Goal: Task Accomplishment & Management: Complete application form

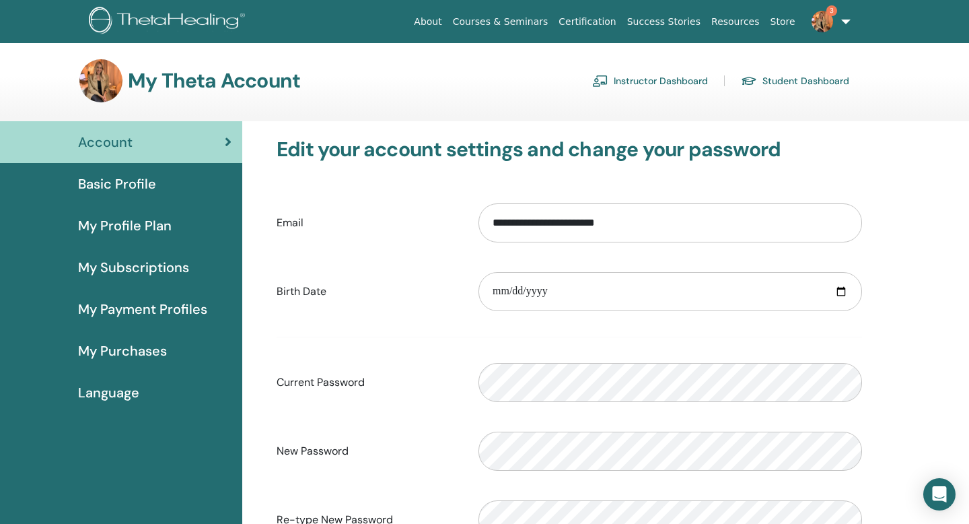
click at [658, 79] on link "Instructor Dashboard" at bounding box center [650, 81] width 116 height 22
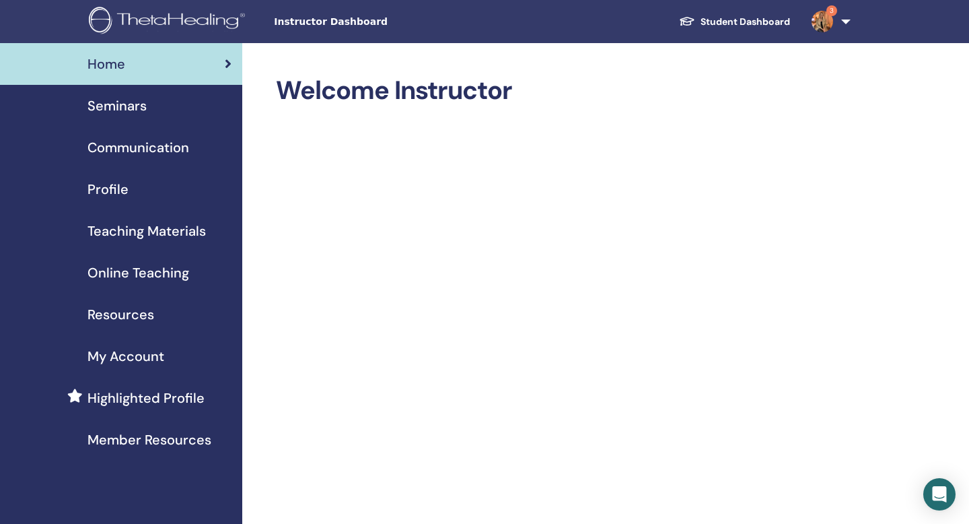
click at [131, 102] on span "Seminars" at bounding box center [116, 106] width 59 height 20
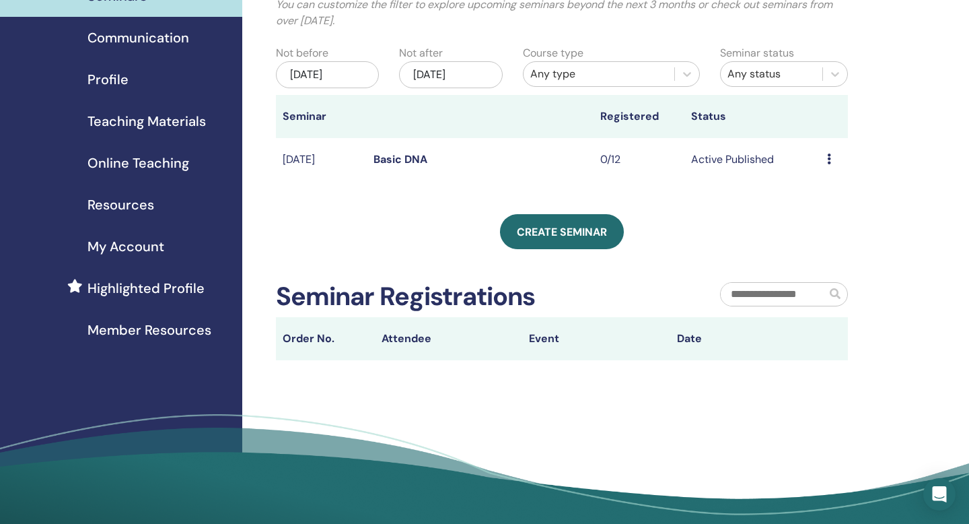
scroll to position [114, 0]
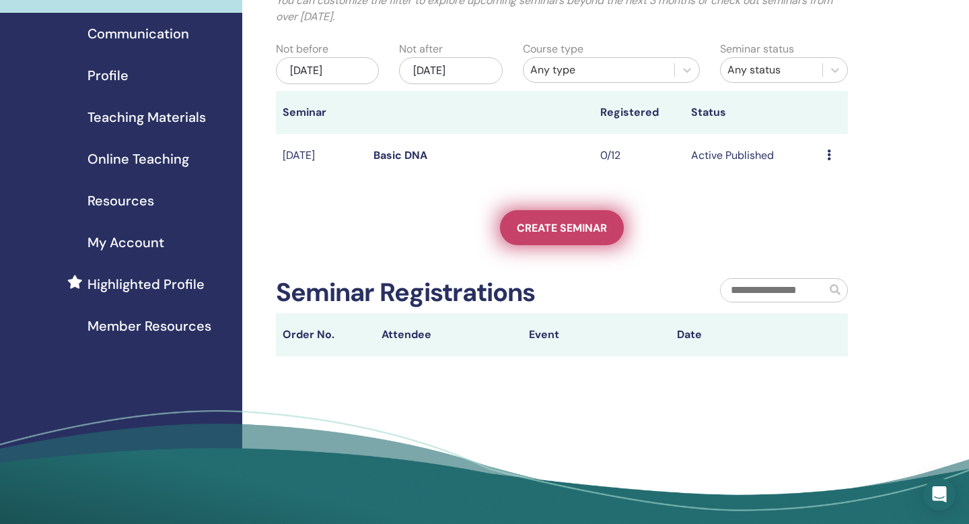
click at [590, 228] on span "Create seminar" at bounding box center [562, 228] width 90 height 14
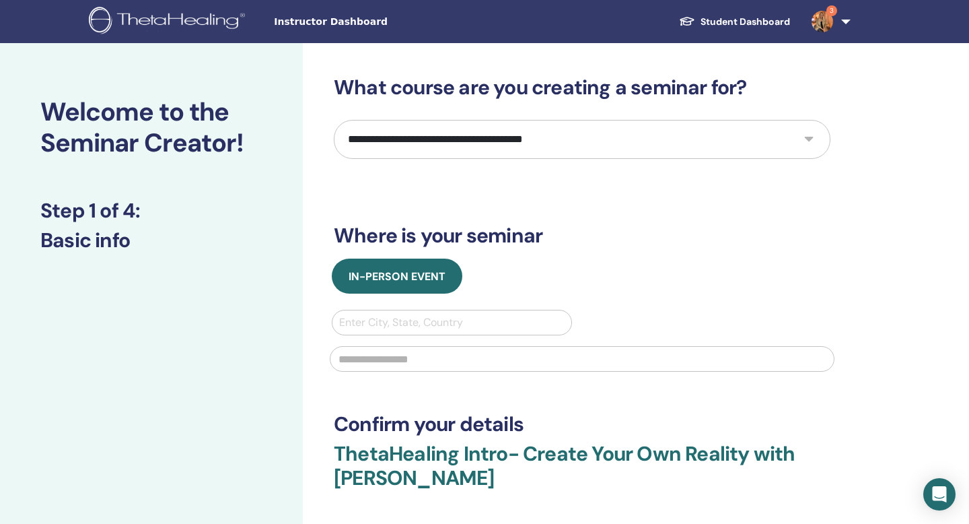
click at [562, 150] on select "**********" at bounding box center [582, 139] width 497 height 39
select select "*"
click at [334, 120] on select "**********" at bounding box center [582, 139] width 497 height 39
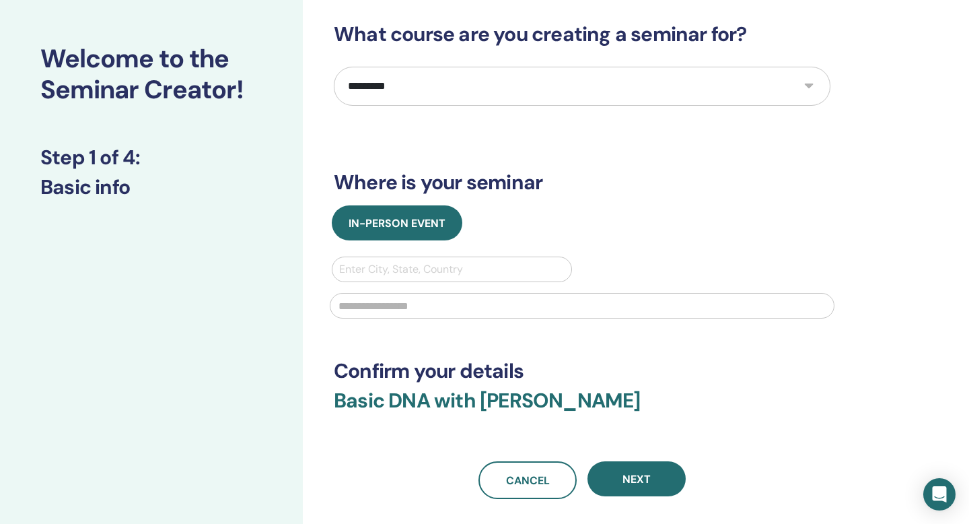
scroll to position [54, 0]
click at [404, 266] on div at bounding box center [451, 268] width 225 height 19
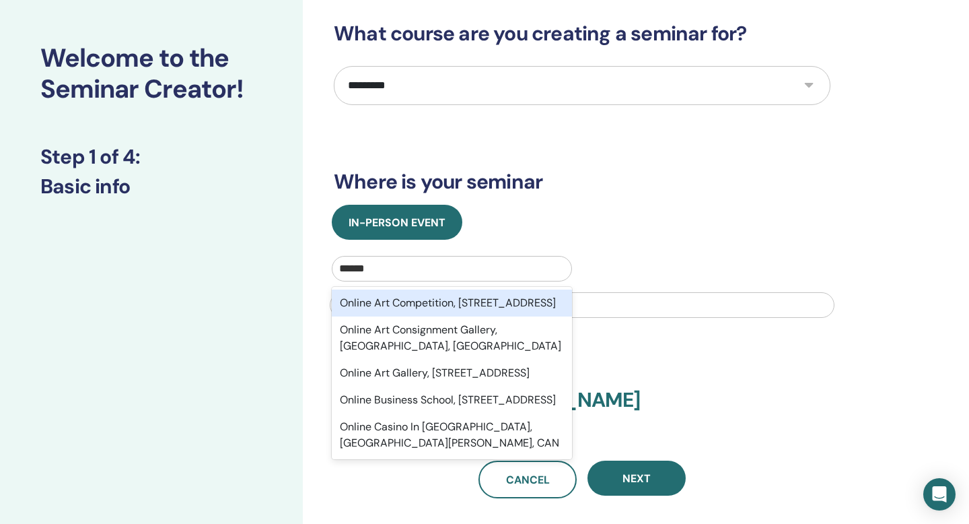
type input "******"
click at [649, 214] on div "In-Person Event" at bounding box center [582, 222] width 517 height 35
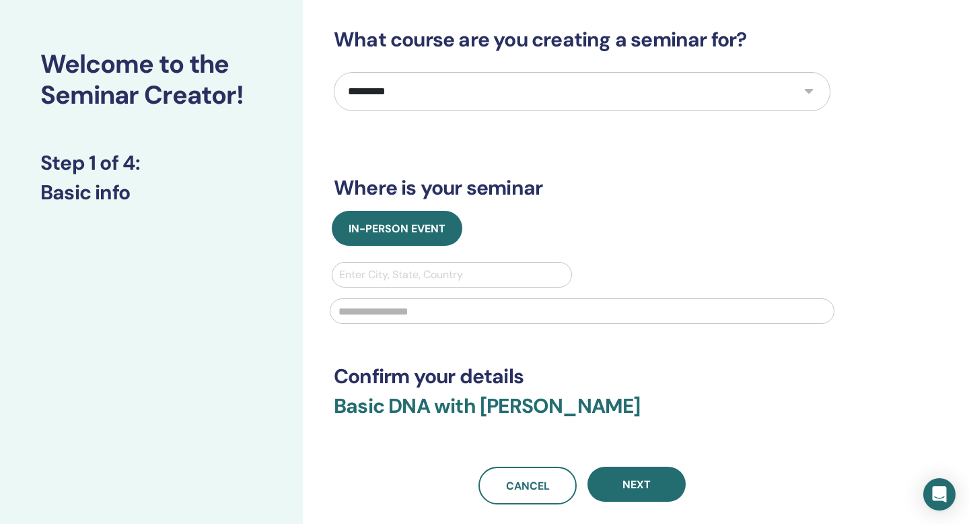
scroll to position [0, 0]
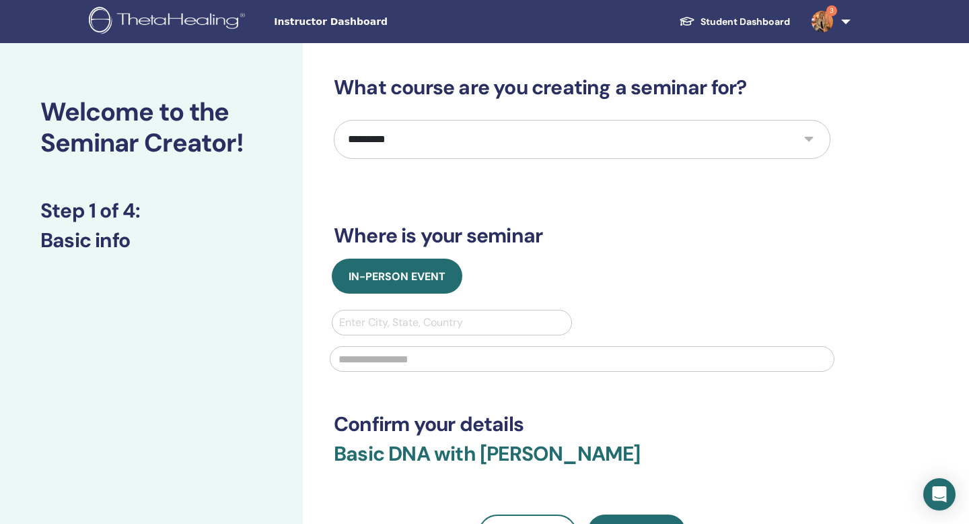
click at [847, 21] on link "3" at bounding box center [828, 21] width 55 height 43
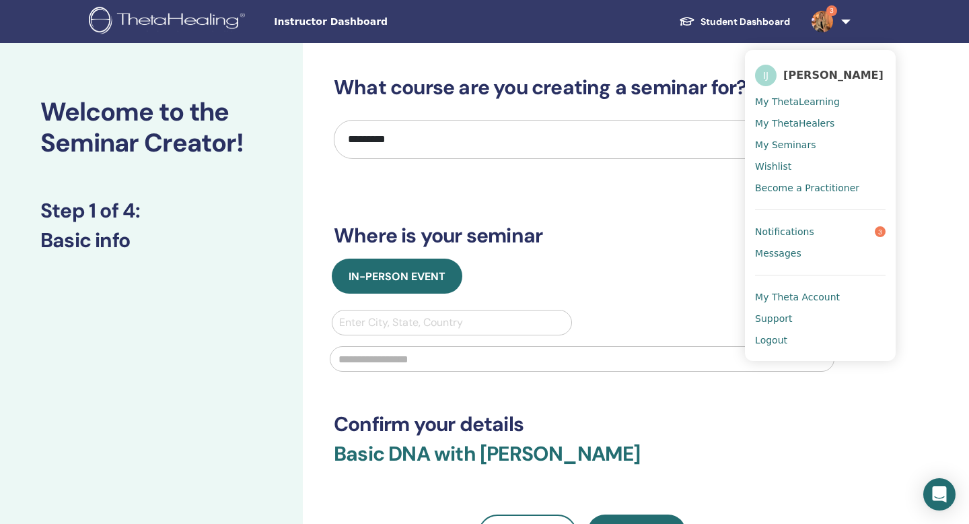
click at [788, 145] on span "My Seminars" at bounding box center [785, 145] width 61 height 12
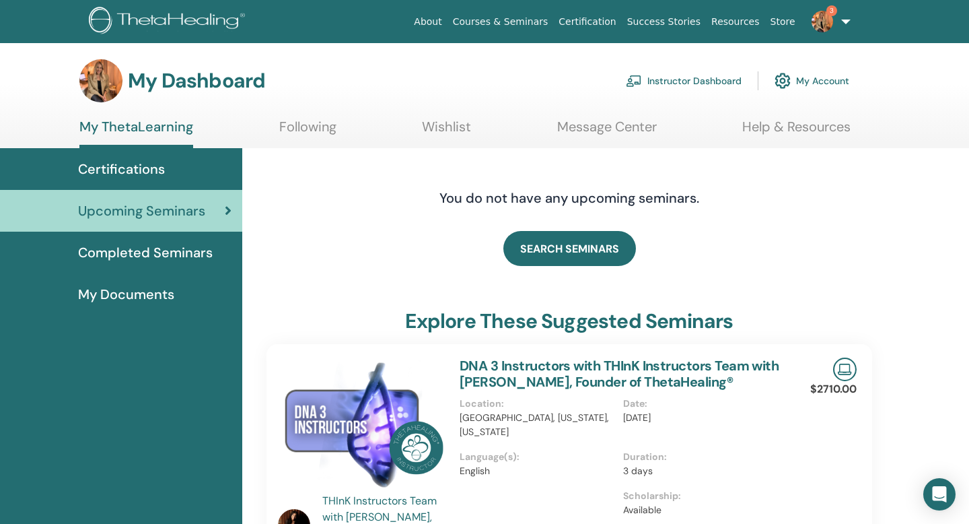
click at [173, 251] on span "Completed Seminars" at bounding box center [145, 252] width 135 height 20
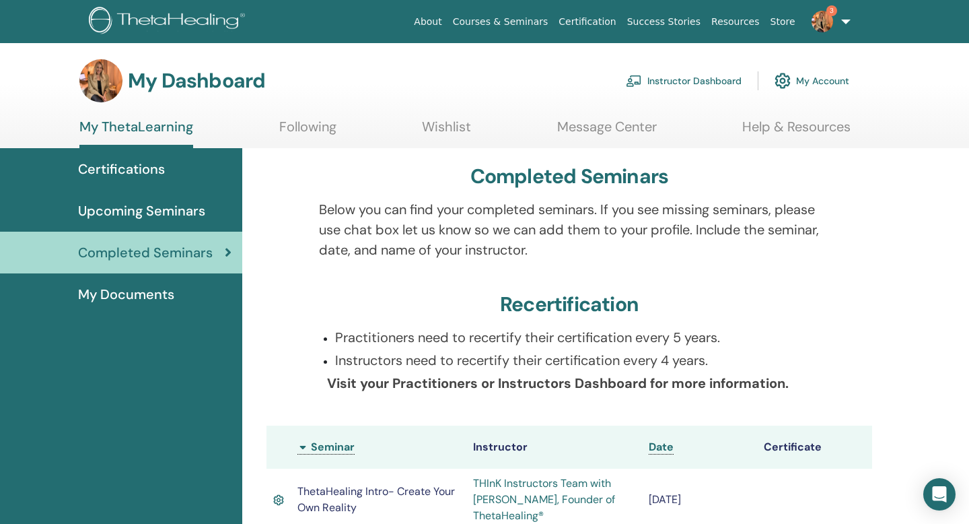
click at [142, 291] on span "My Documents" at bounding box center [126, 294] width 96 height 20
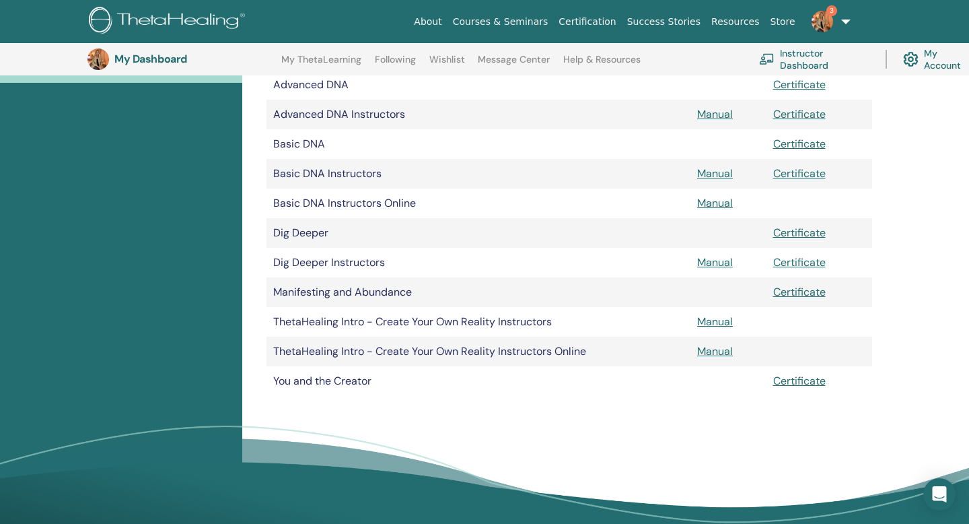
scroll to position [272, 0]
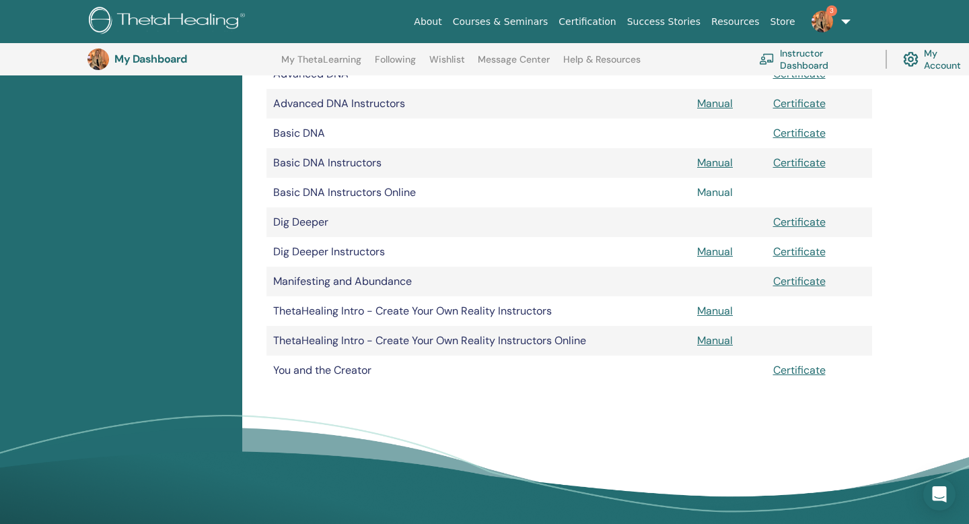
click at [709, 195] on link "Manual" at bounding box center [715, 192] width 36 height 14
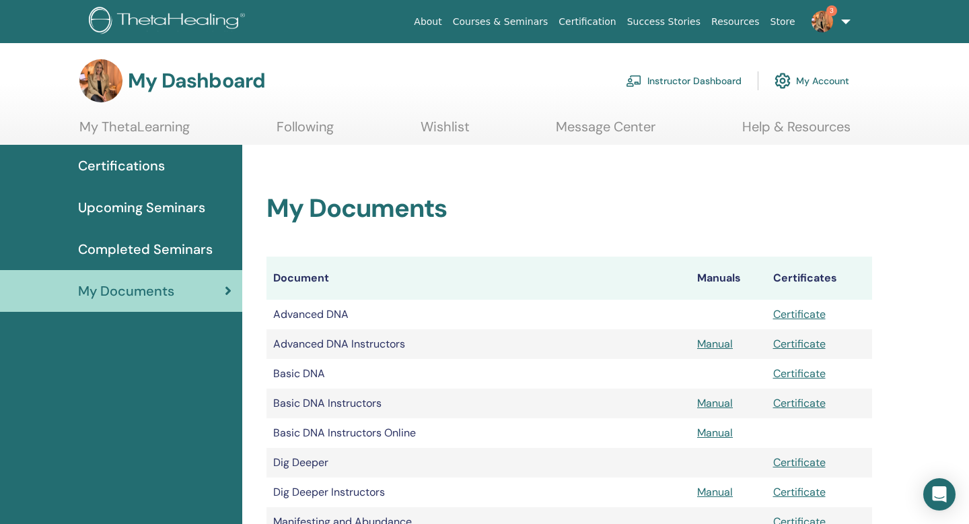
click at [623, 119] on link "Message Center" at bounding box center [606, 131] width 100 height 26
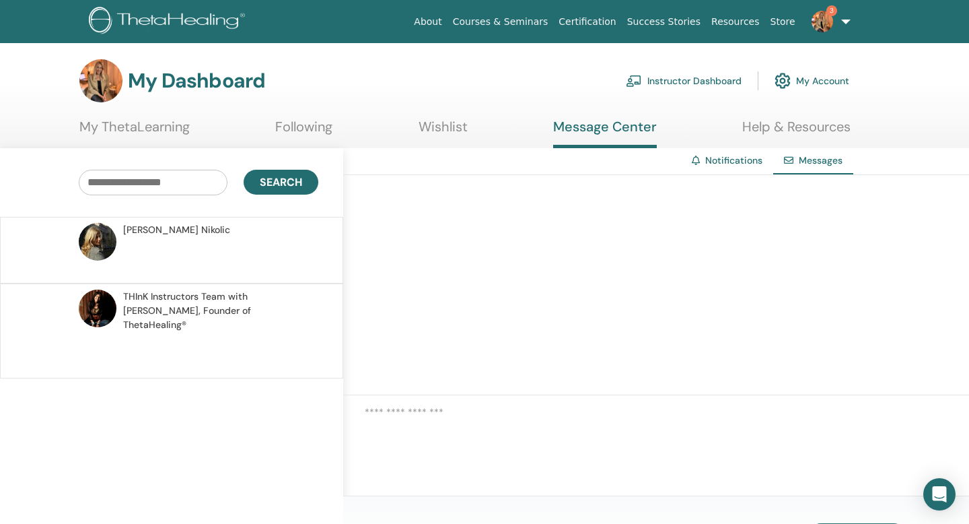
scroll to position [1, 0]
click at [789, 125] on link "Help & Resources" at bounding box center [796, 131] width 108 height 26
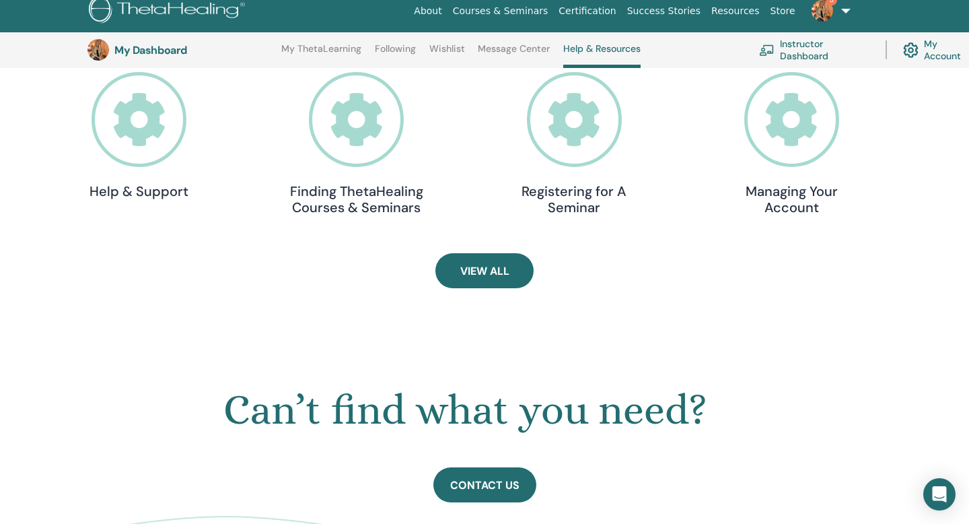
scroll to position [456, 0]
click at [584, 118] on icon at bounding box center [574, 118] width 95 height 95
